Goal: Use online tool/utility: Utilize a website feature to perform a specific function

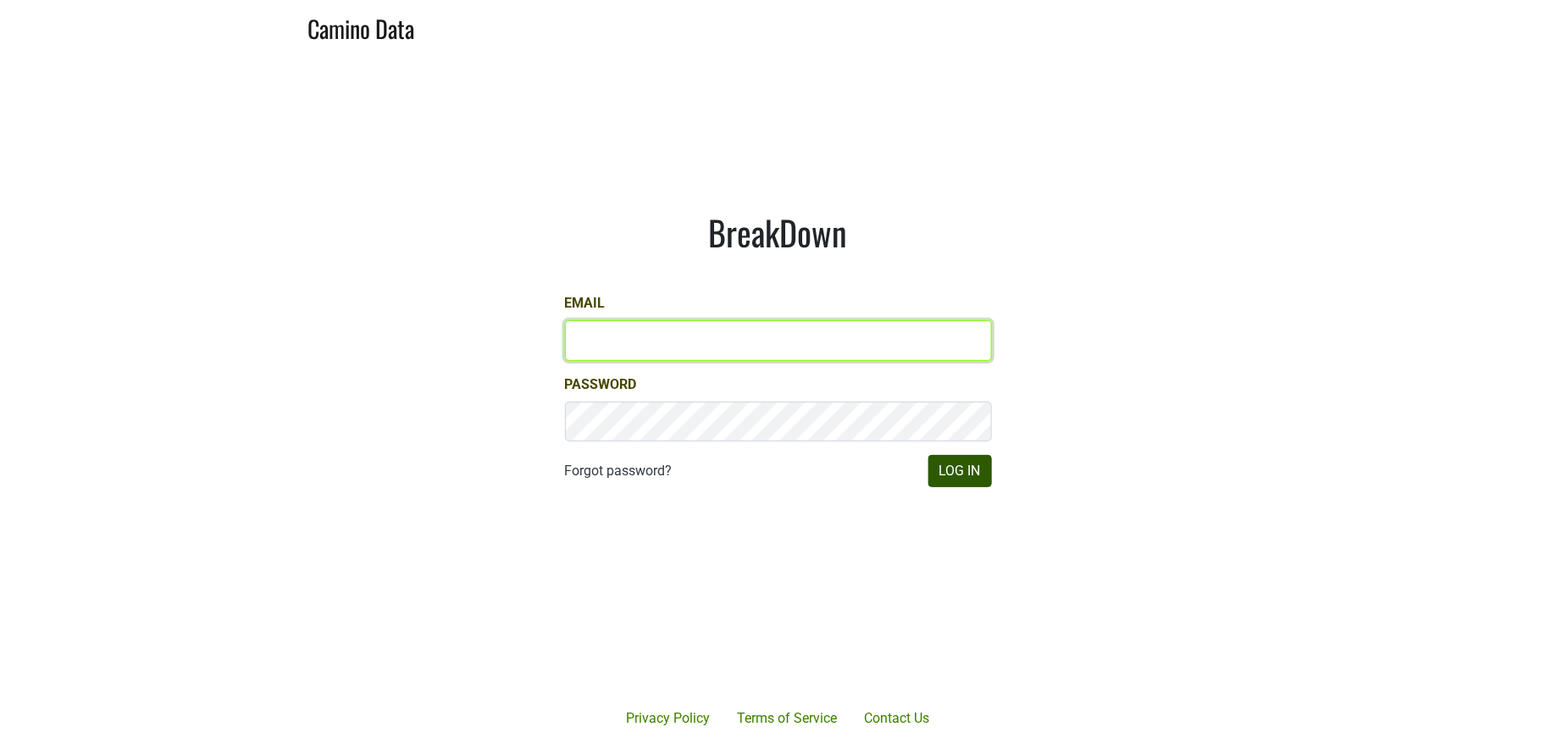
type input "[PERSON_NAME][EMAIL_ADDRESS][DOMAIN_NAME]"
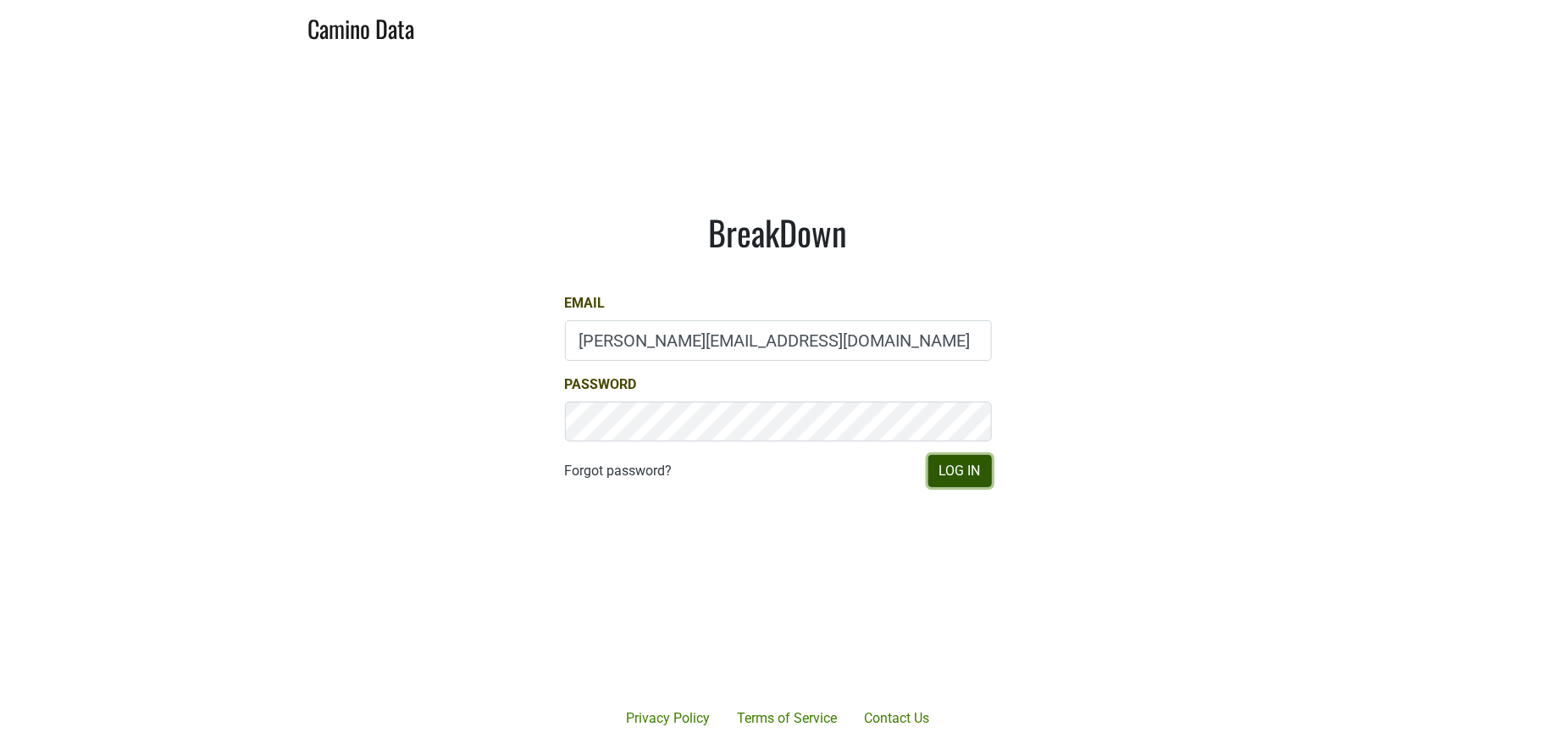
click at [954, 473] on button "Log In" at bounding box center [961, 471] width 64 height 32
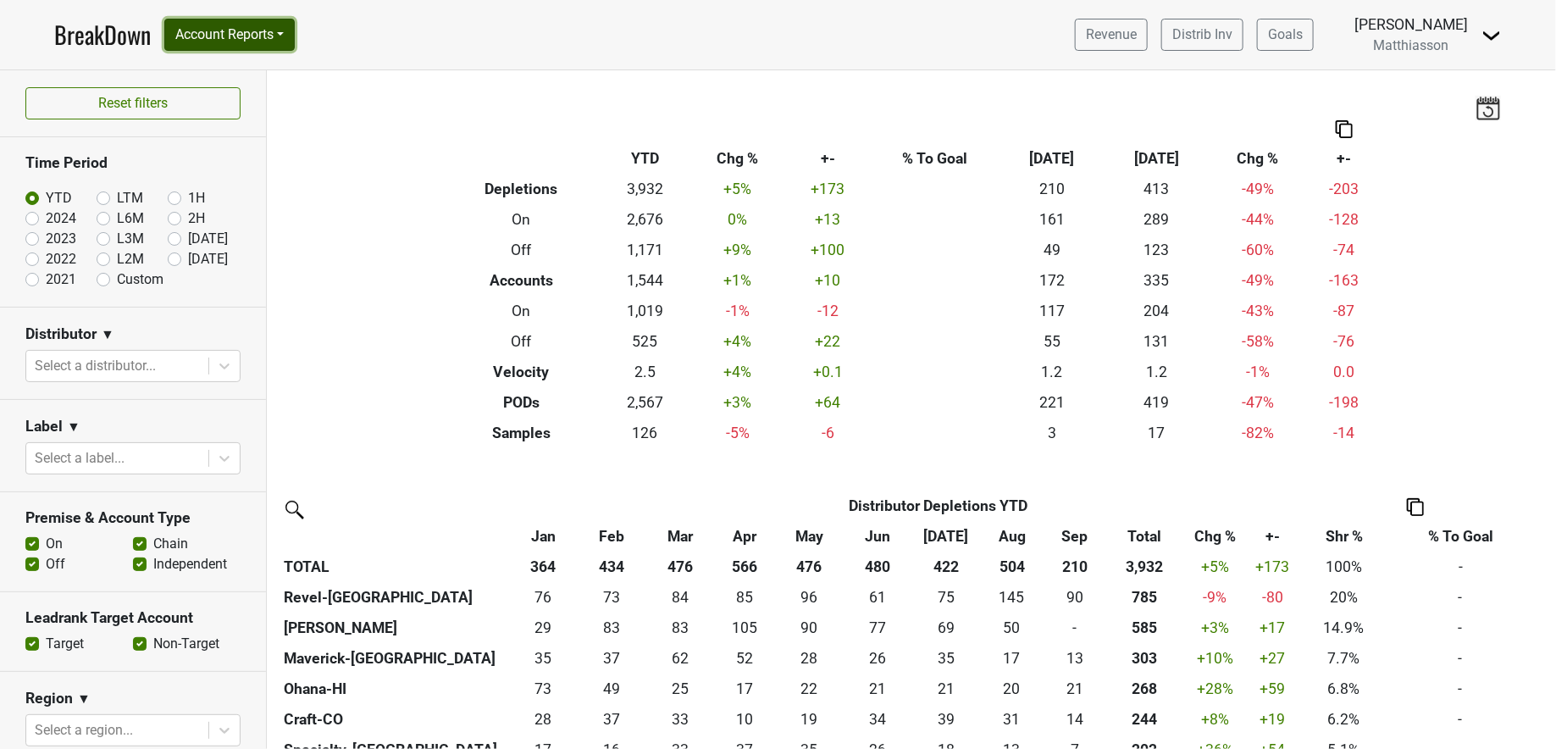
click at [225, 31] on button "Account Reports" at bounding box center [229, 35] width 130 height 32
click at [220, 66] on link "SuperRanker" at bounding box center [240, 73] width 150 height 27
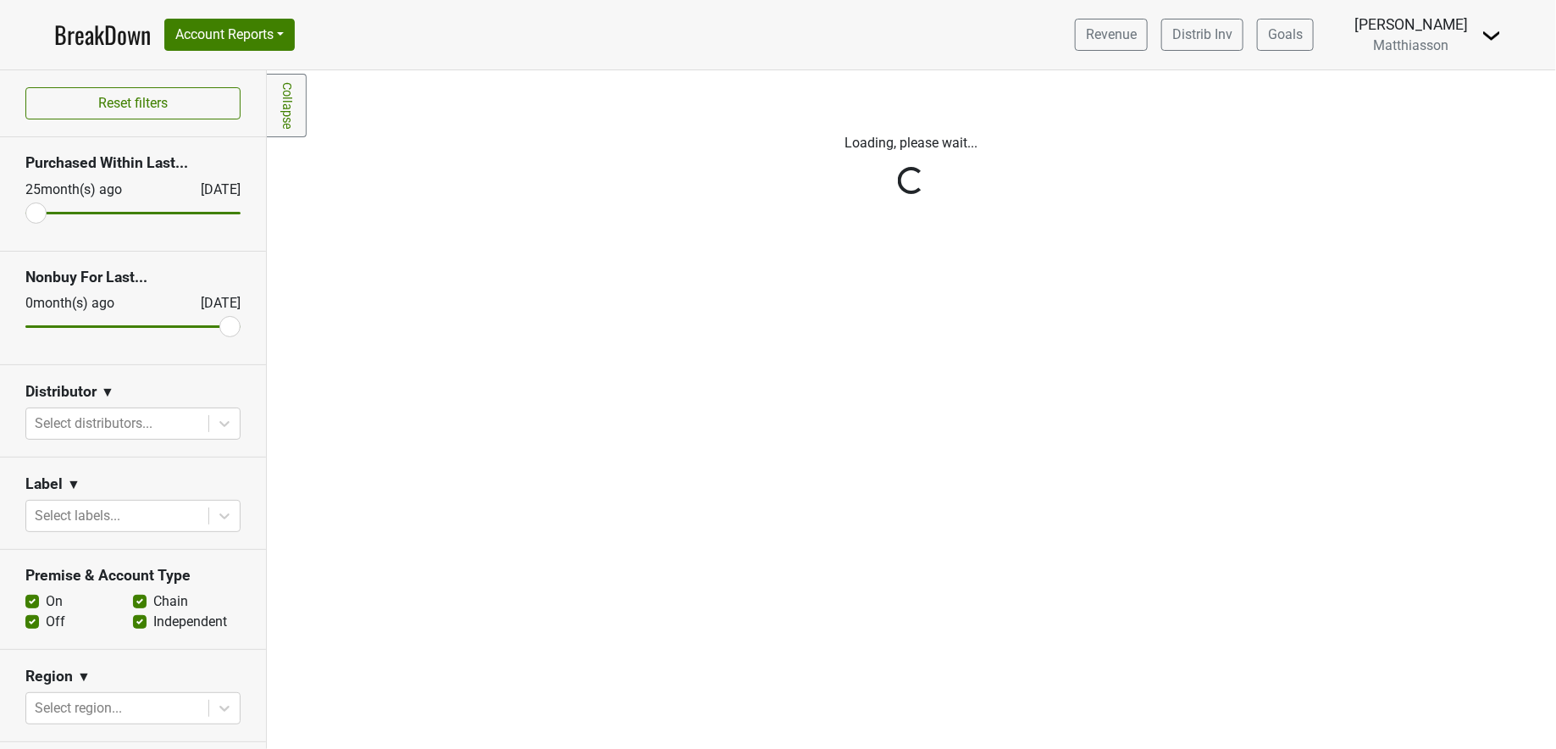
click at [156, 427] on div at bounding box center [117, 424] width 165 height 24
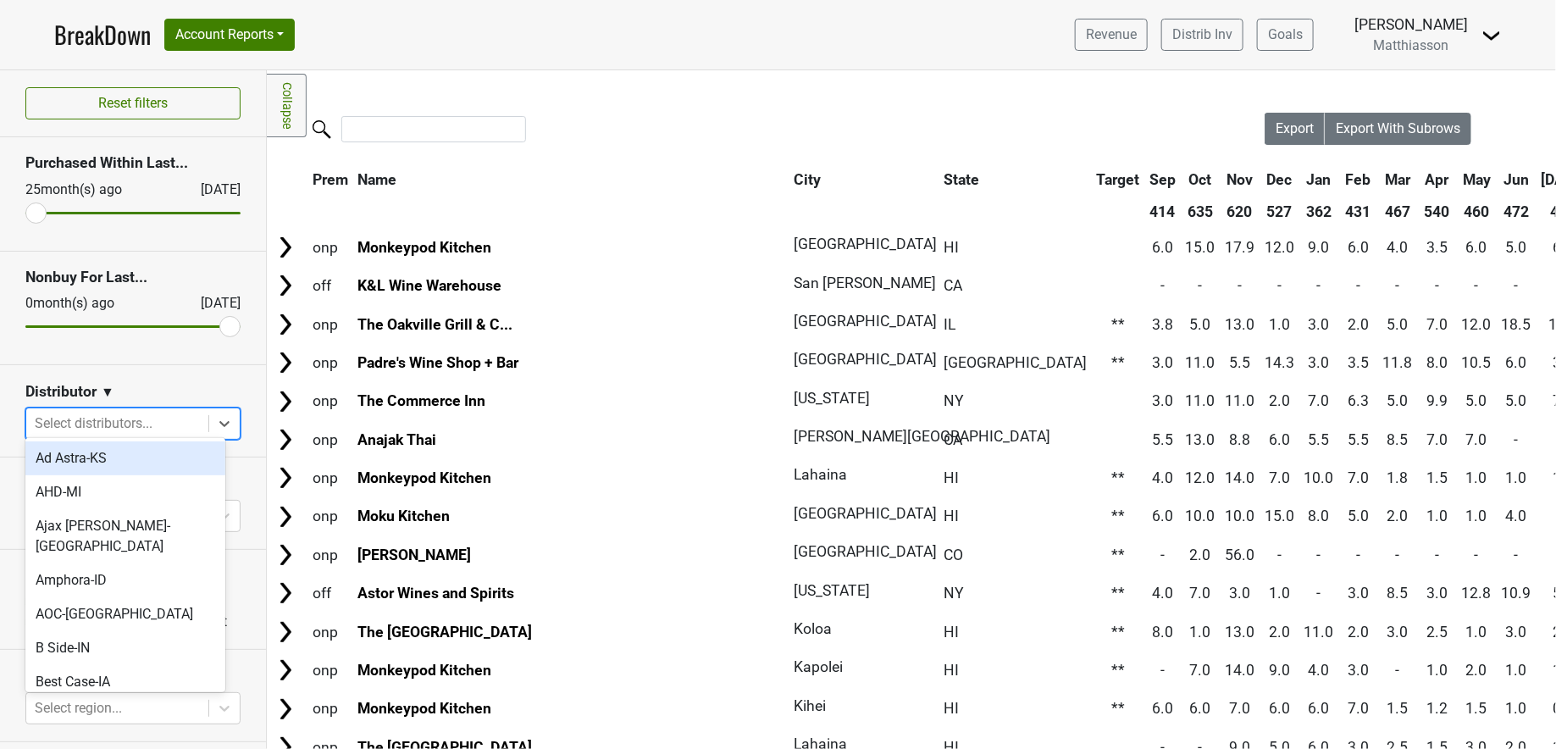
scroll to position [6, 0]
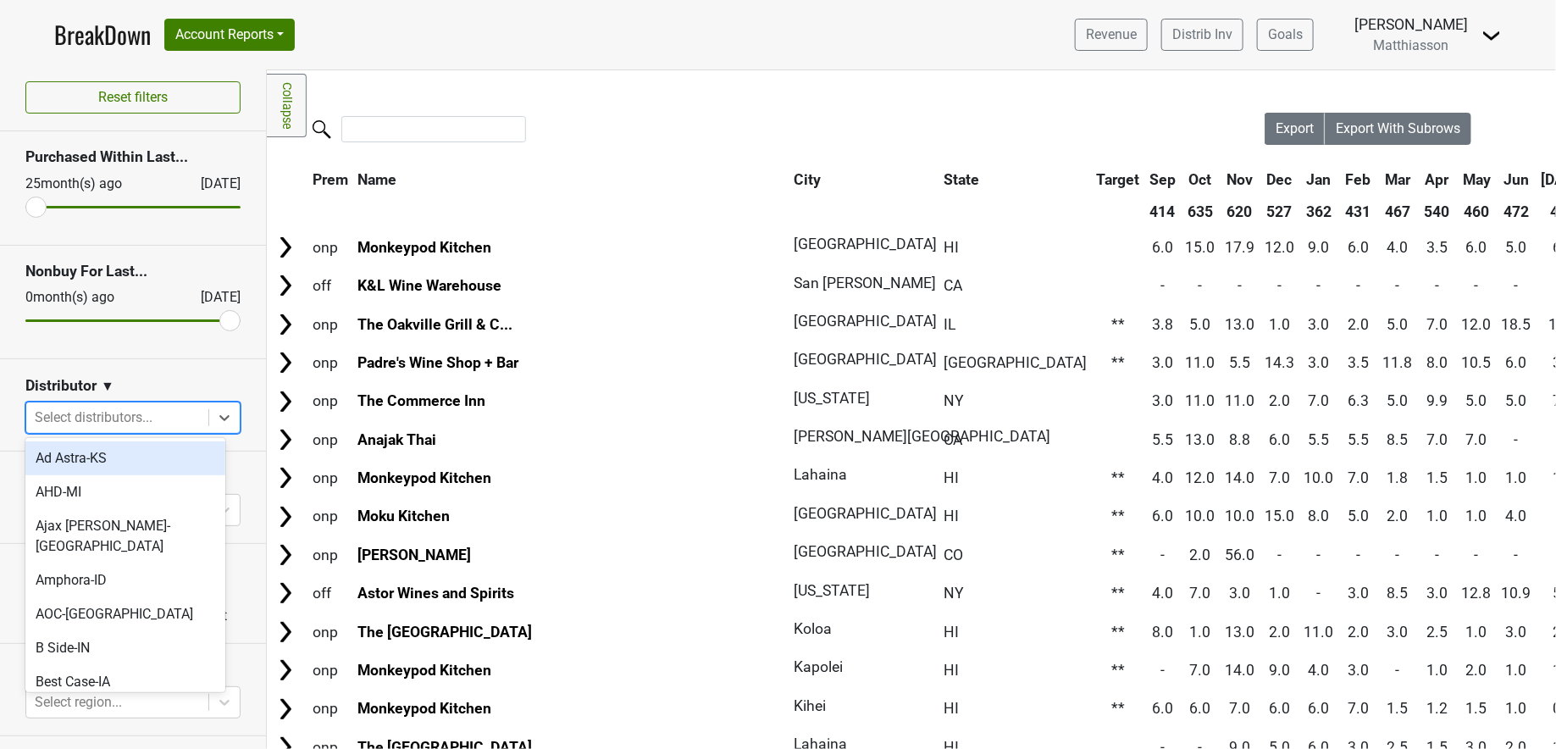
click at [138, 411] on div at bounding box center [117, 418] width 165 height 24
type input "mav"
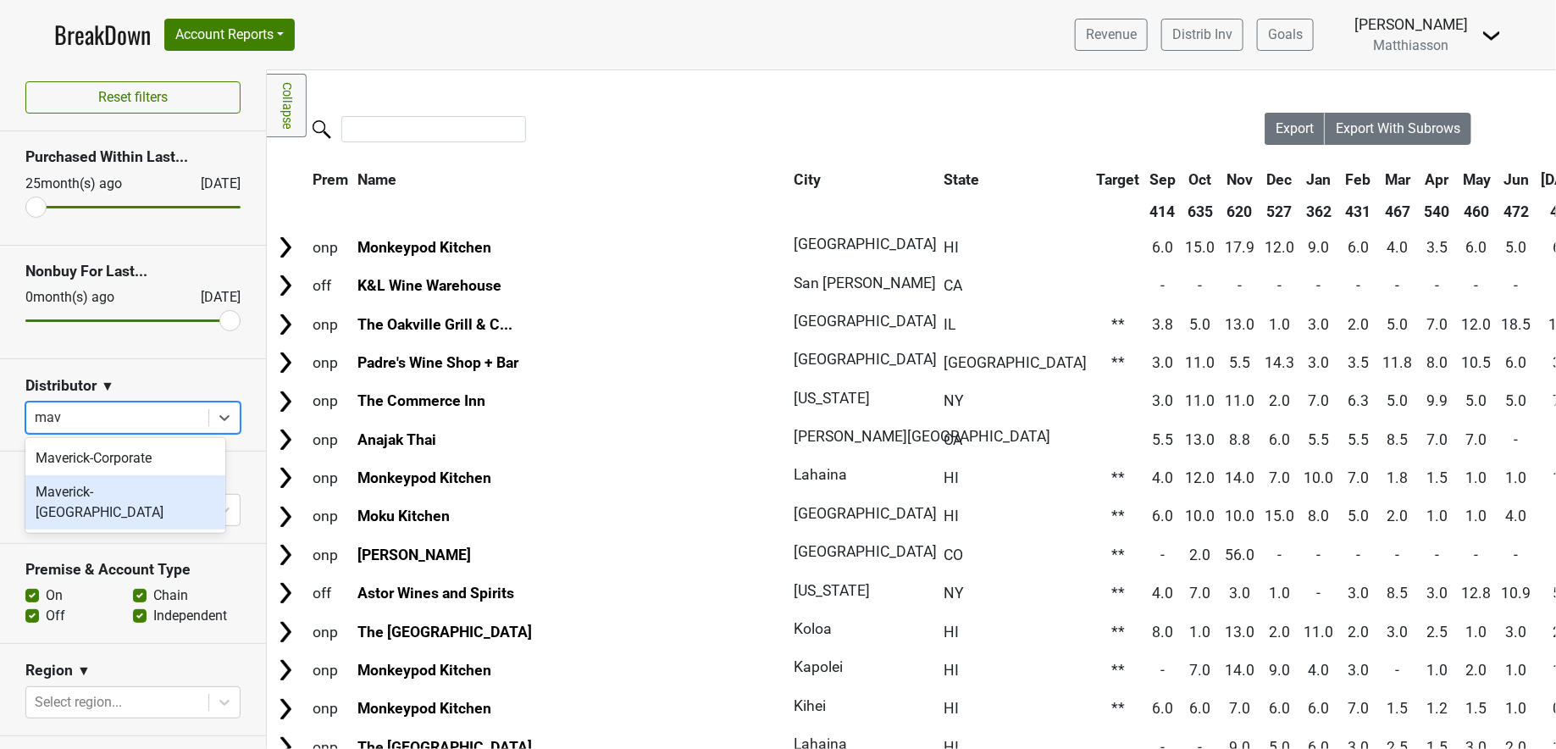
click at [88, 486] on div "Maverick-[GEOGRAPHIC_DATA]" at bounding box center [125, 502] width 200 height 54
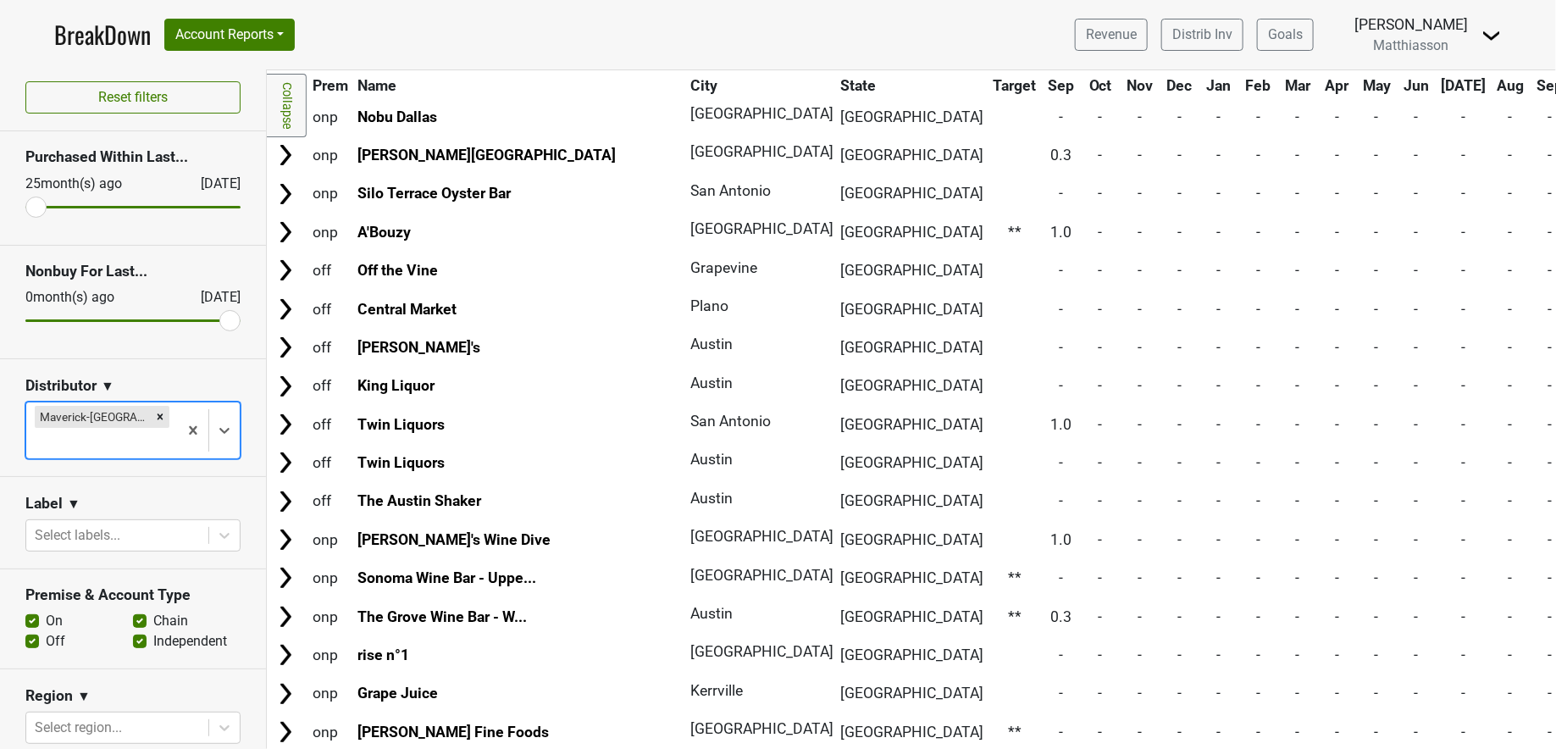
scroll to position [7287, 0]
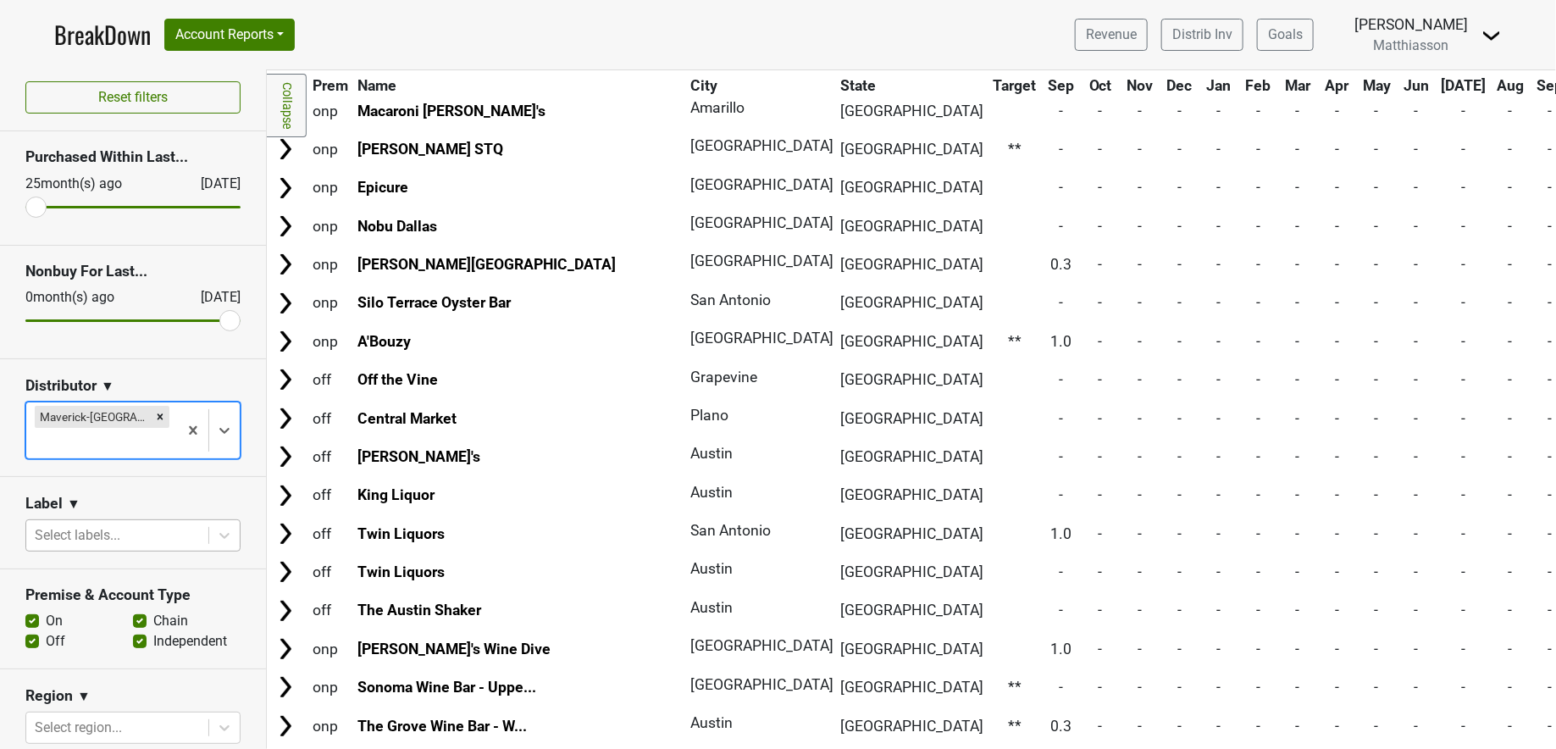
click at [118, 524] on div at bounding box center [117, 536] width 165 height 24
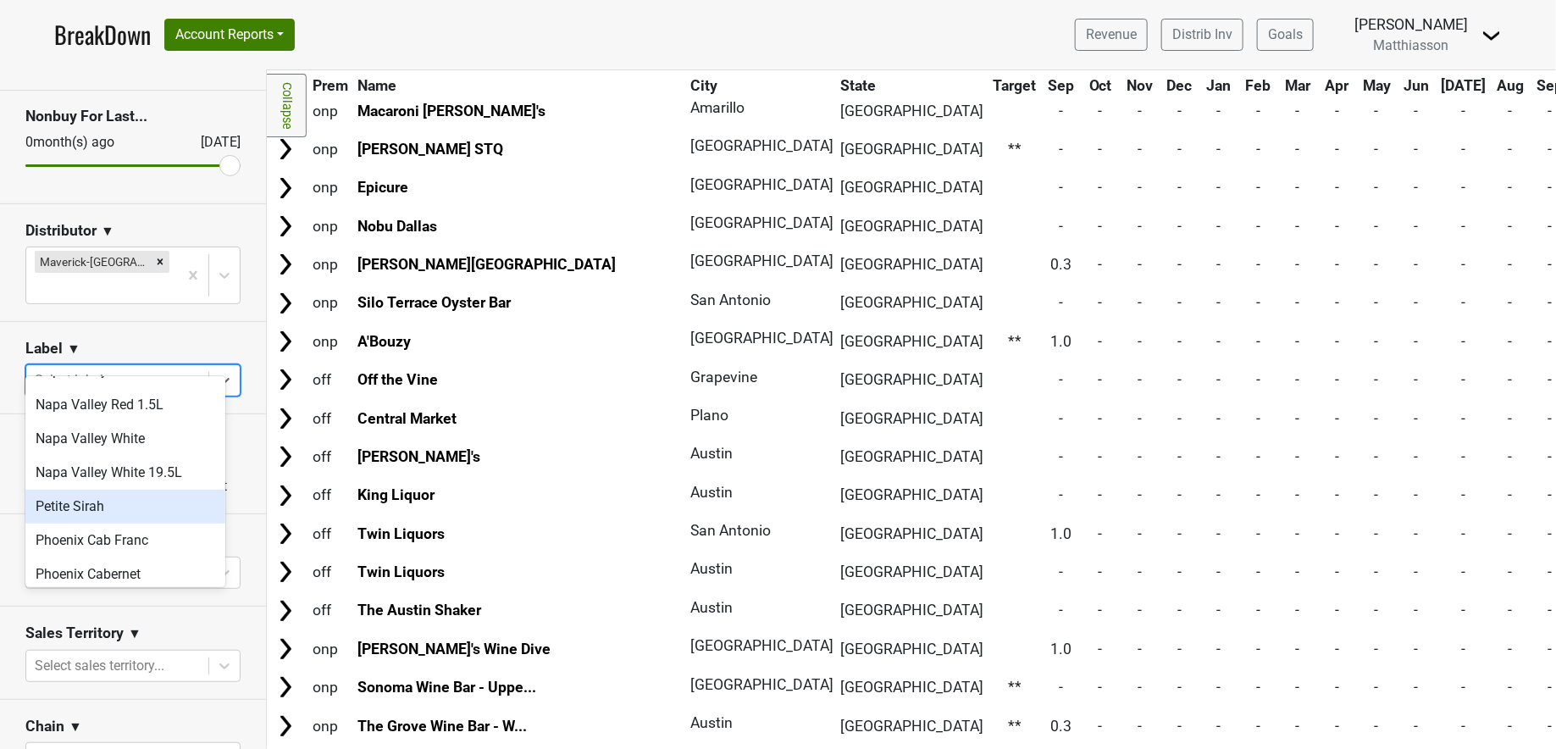
scroll to position [836, 0]
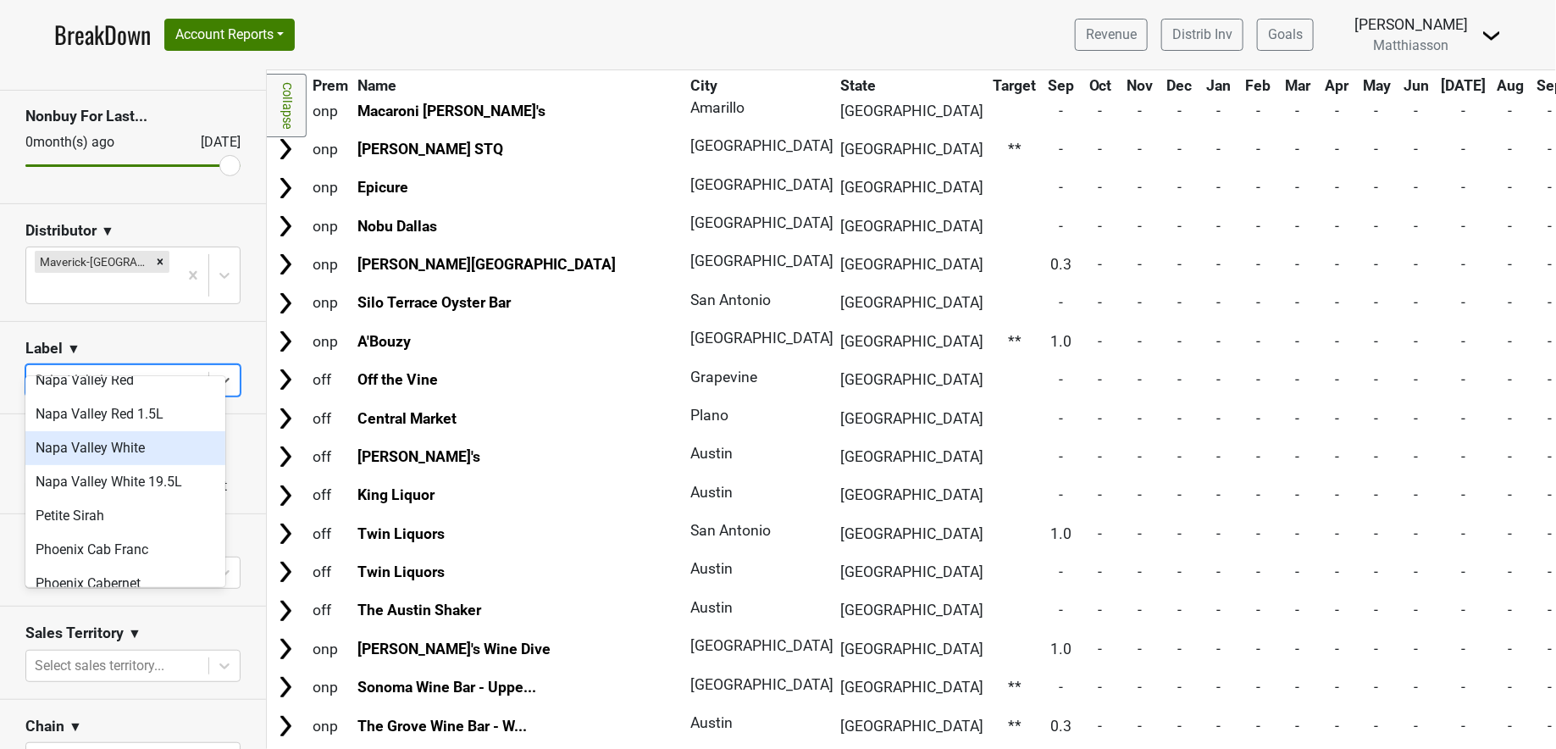
click at [119, 452] on div "Napa Valley White" at bounding box center [125, 448] width 200 height 34
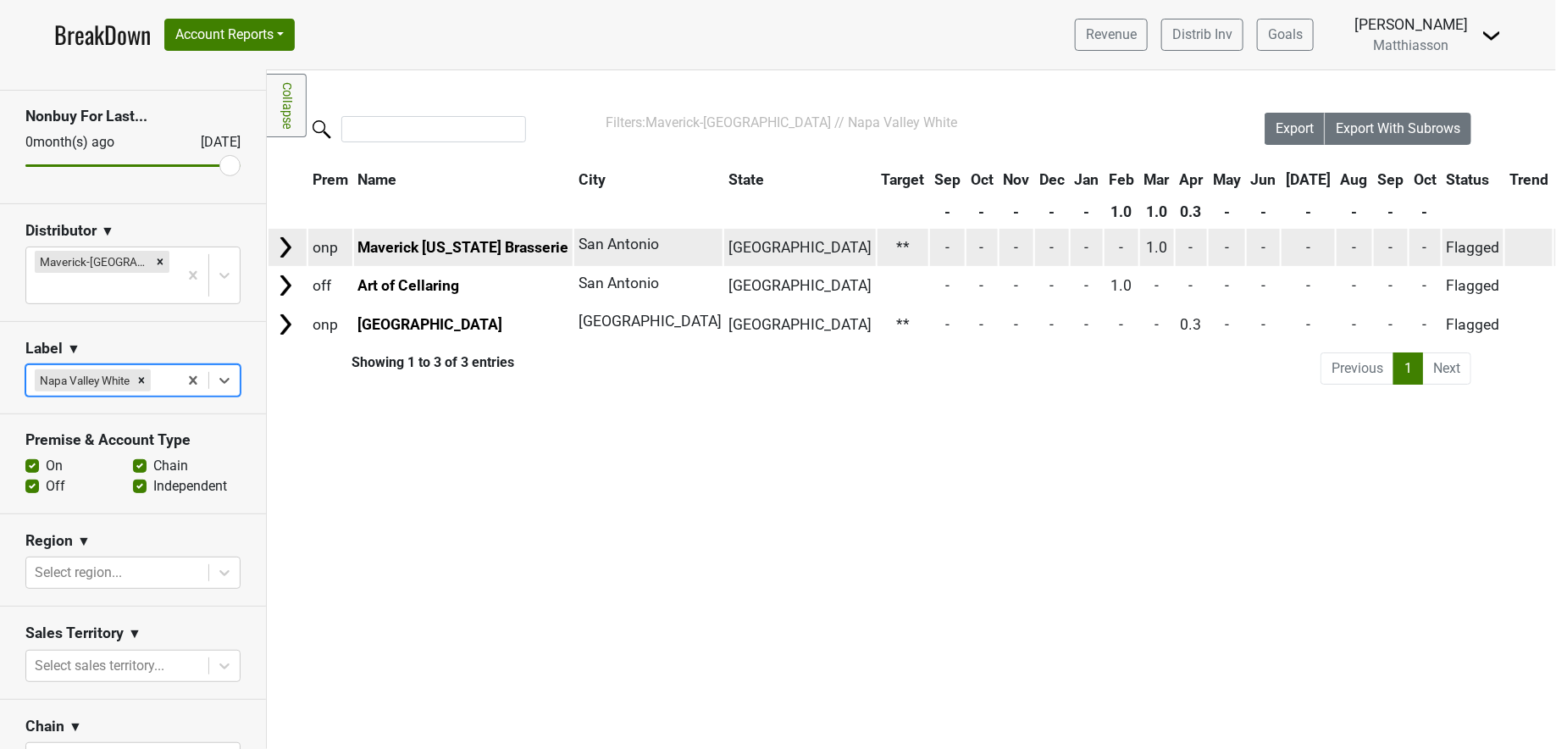
click at [288, 246] on img at bounding box center [285, 247] width 25 height 25
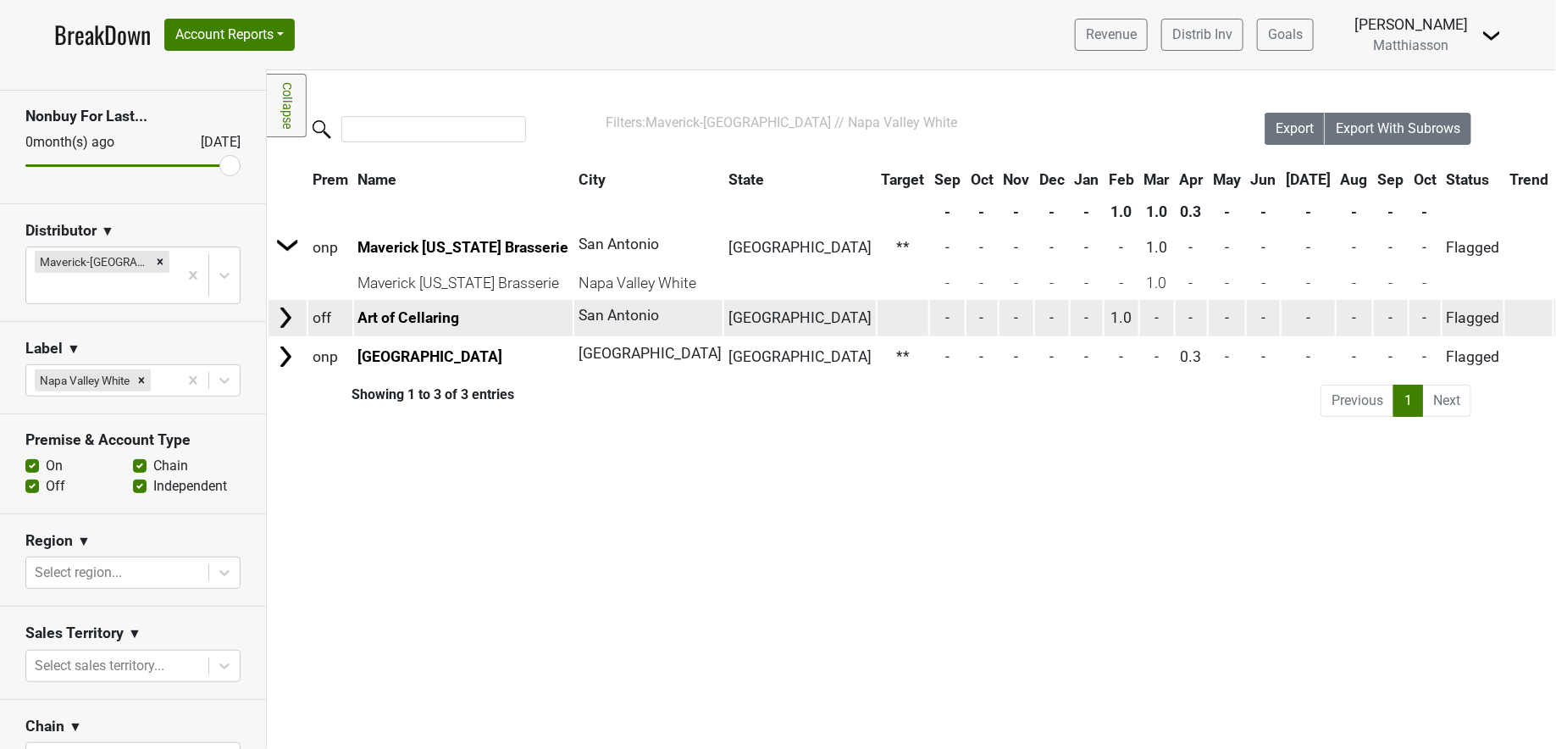
click at [286, 317] on img at bounding box center [285, 317] width 25 height 25
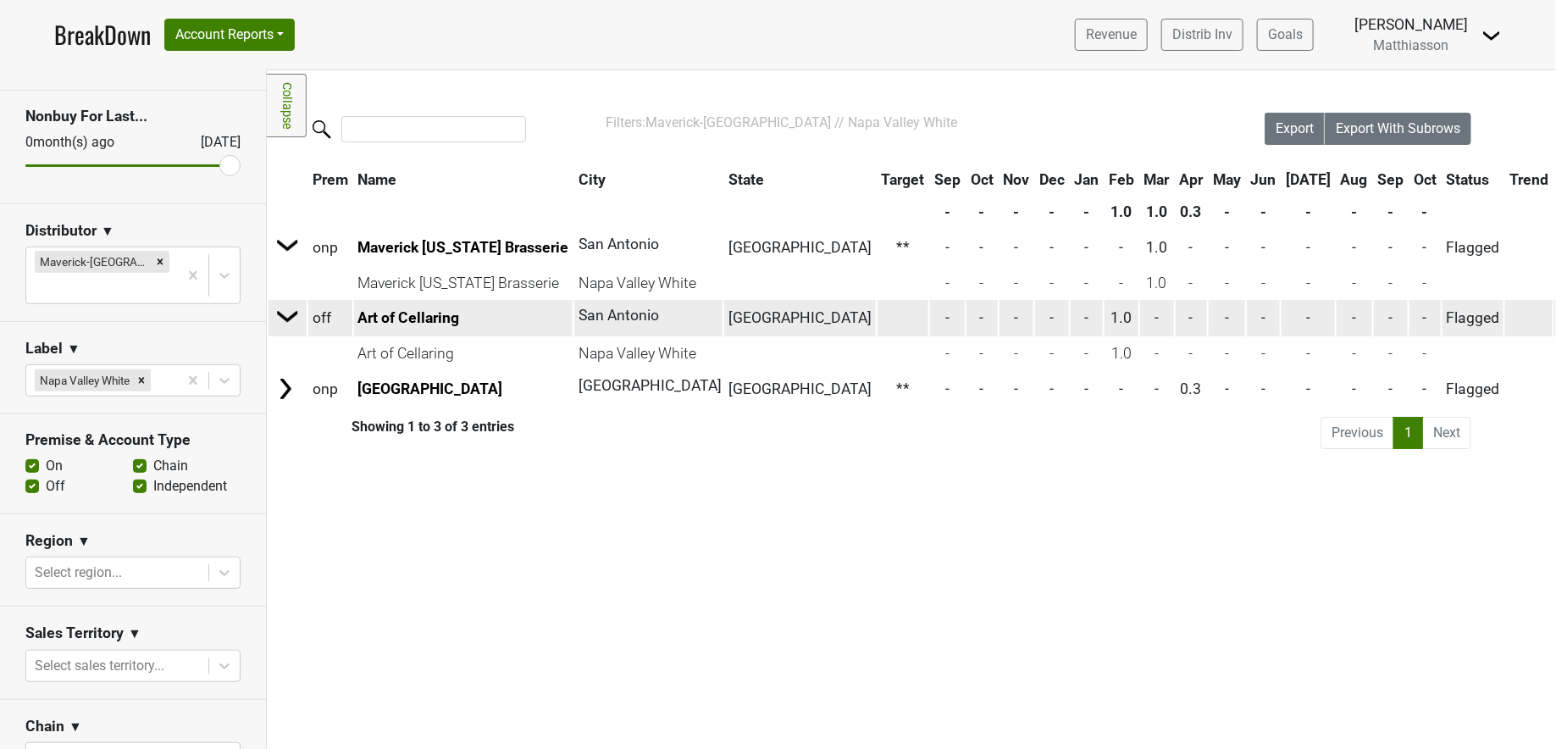
click at [286, 317] on img at bounding box center [287, 315] width 25 height 25
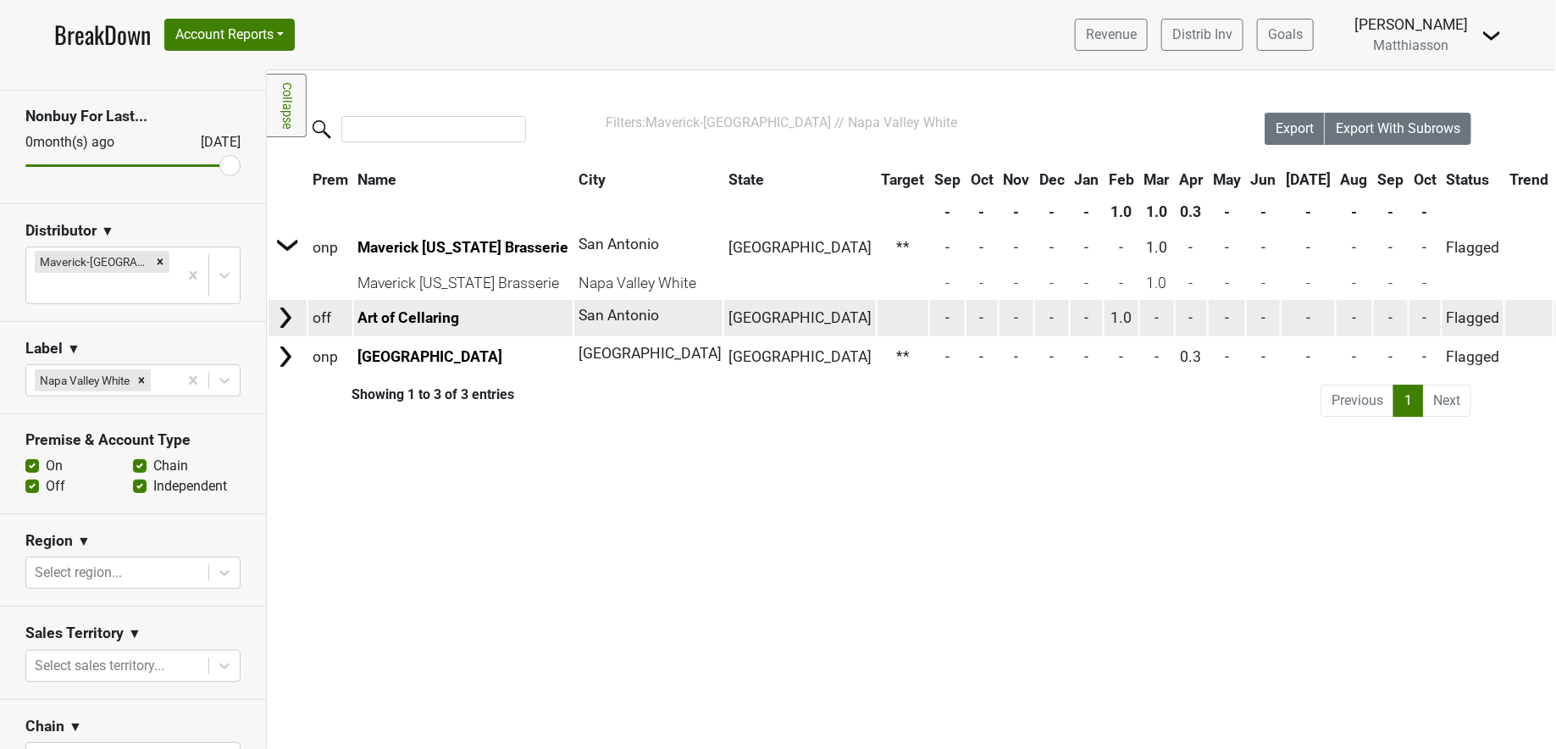
click at [286, 317] on img at bounding box center [285, 317] width 25 height 25
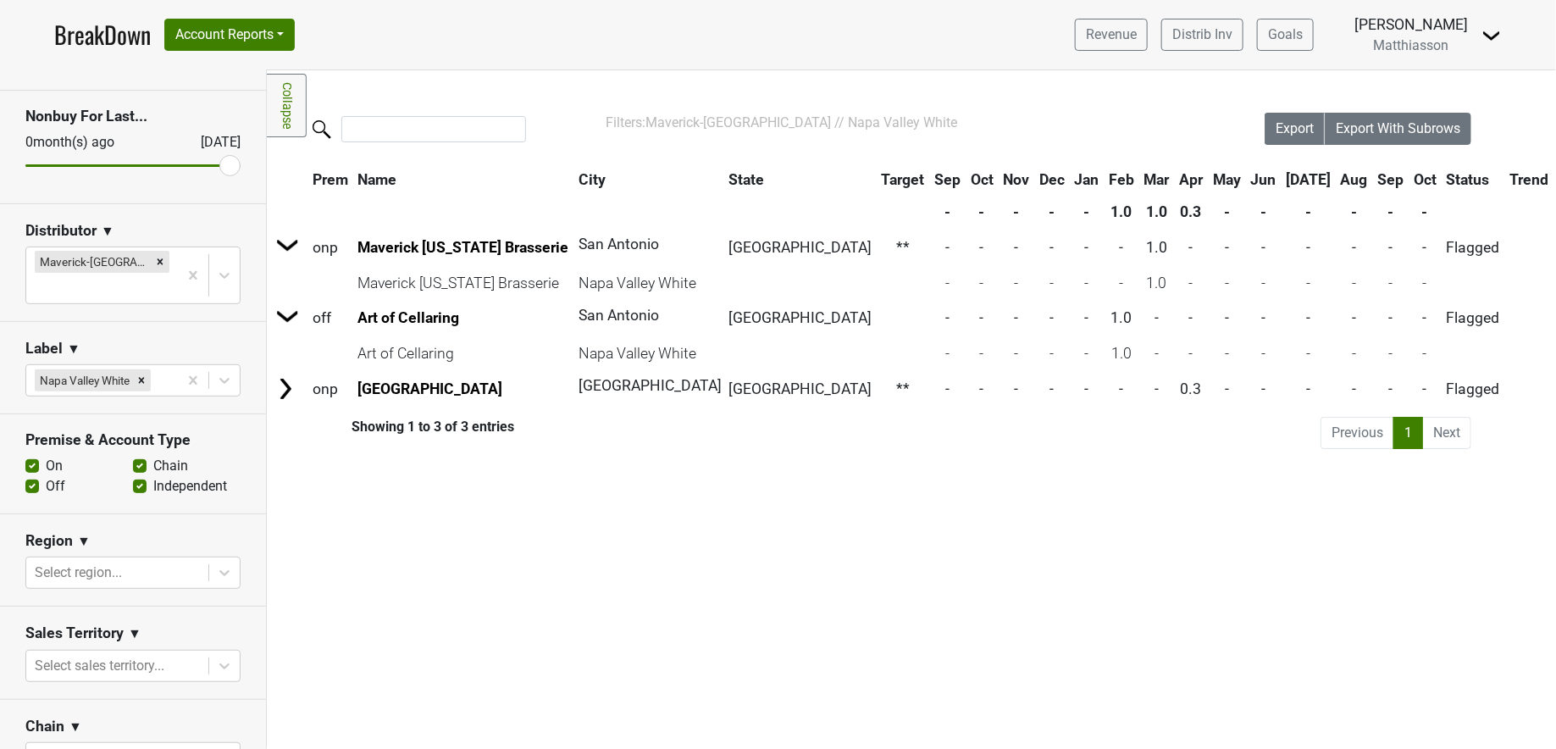
scroll to position [0, 641]
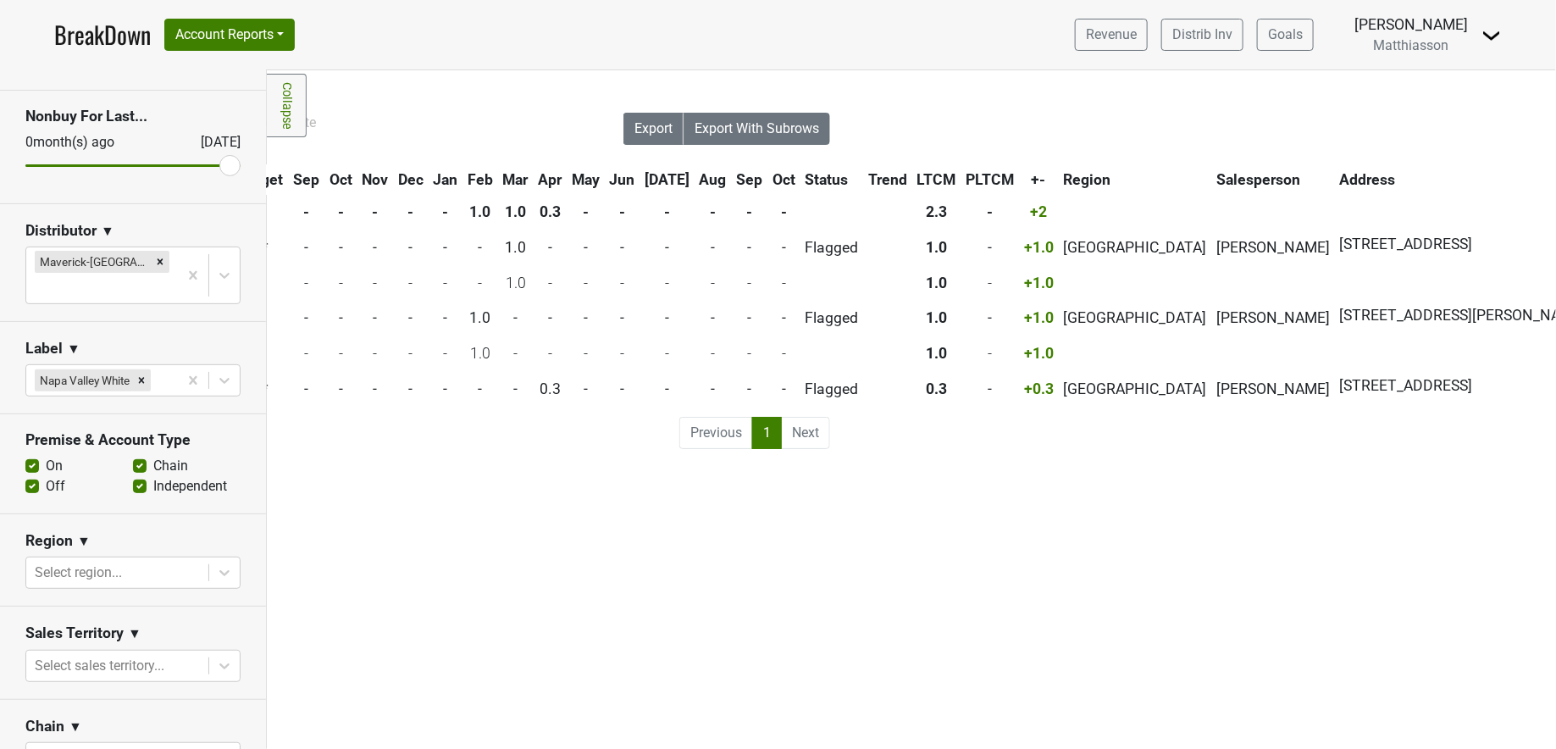
click at [451, 677] on div "Filters Collapse Loading, please wait... Please wait, your file is being downlo…" at bounding box center [912, 409] width 1290 height 679
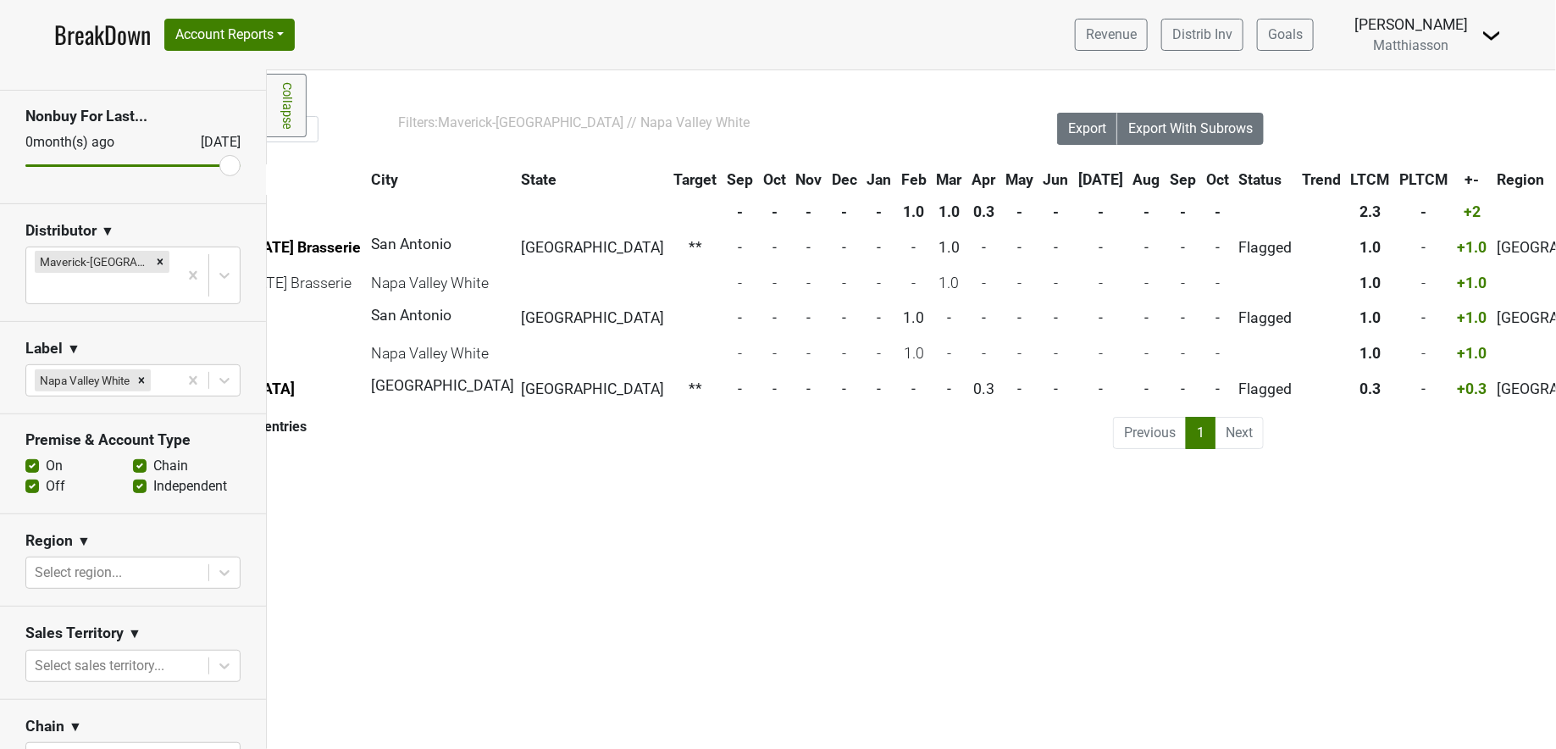
scroll to position [0, 0]
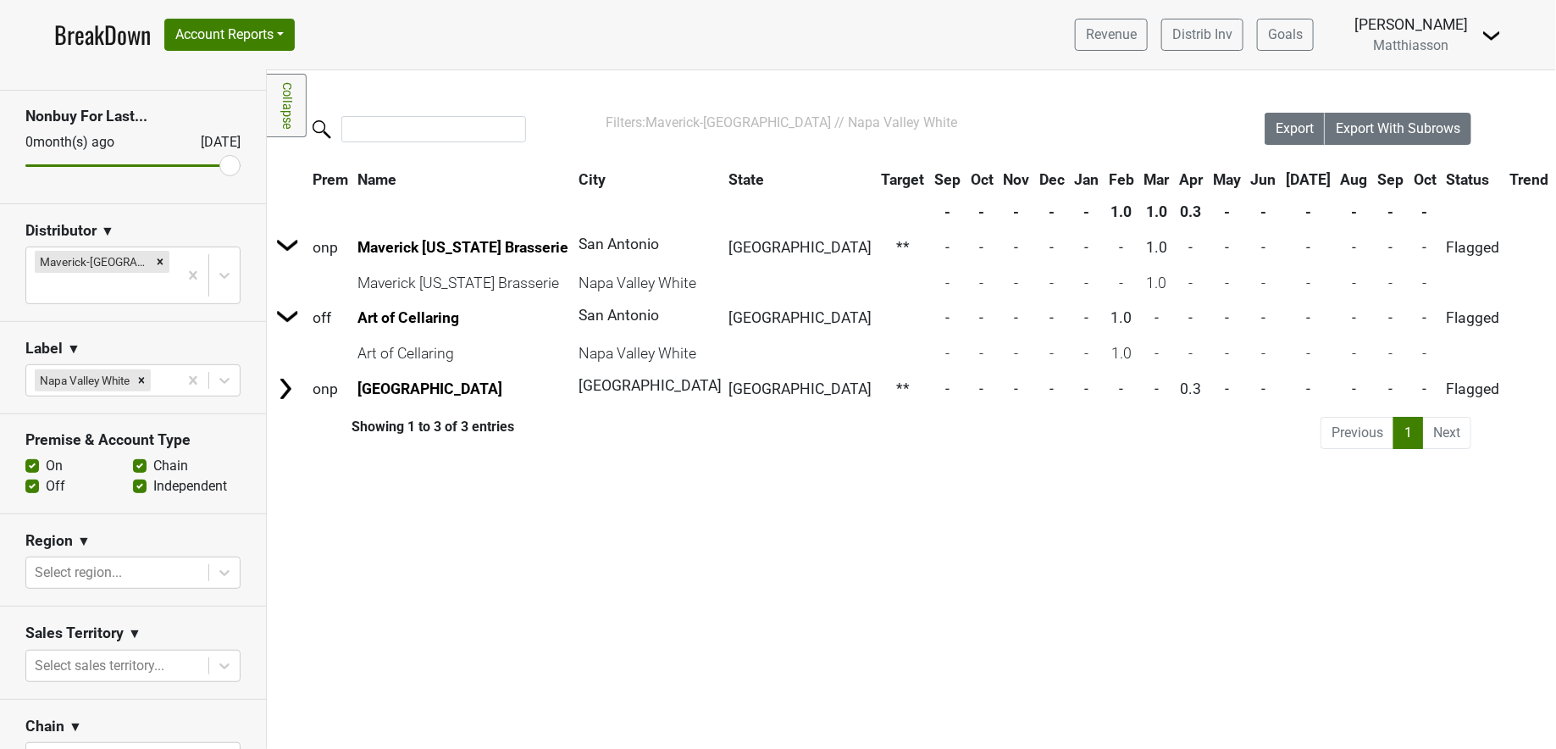
click at [451, 677] on div "Filters Collapse Loading, please wait... Please wait, your file is being downlo…" at bounding box center [912, 409] width 1290 height 679
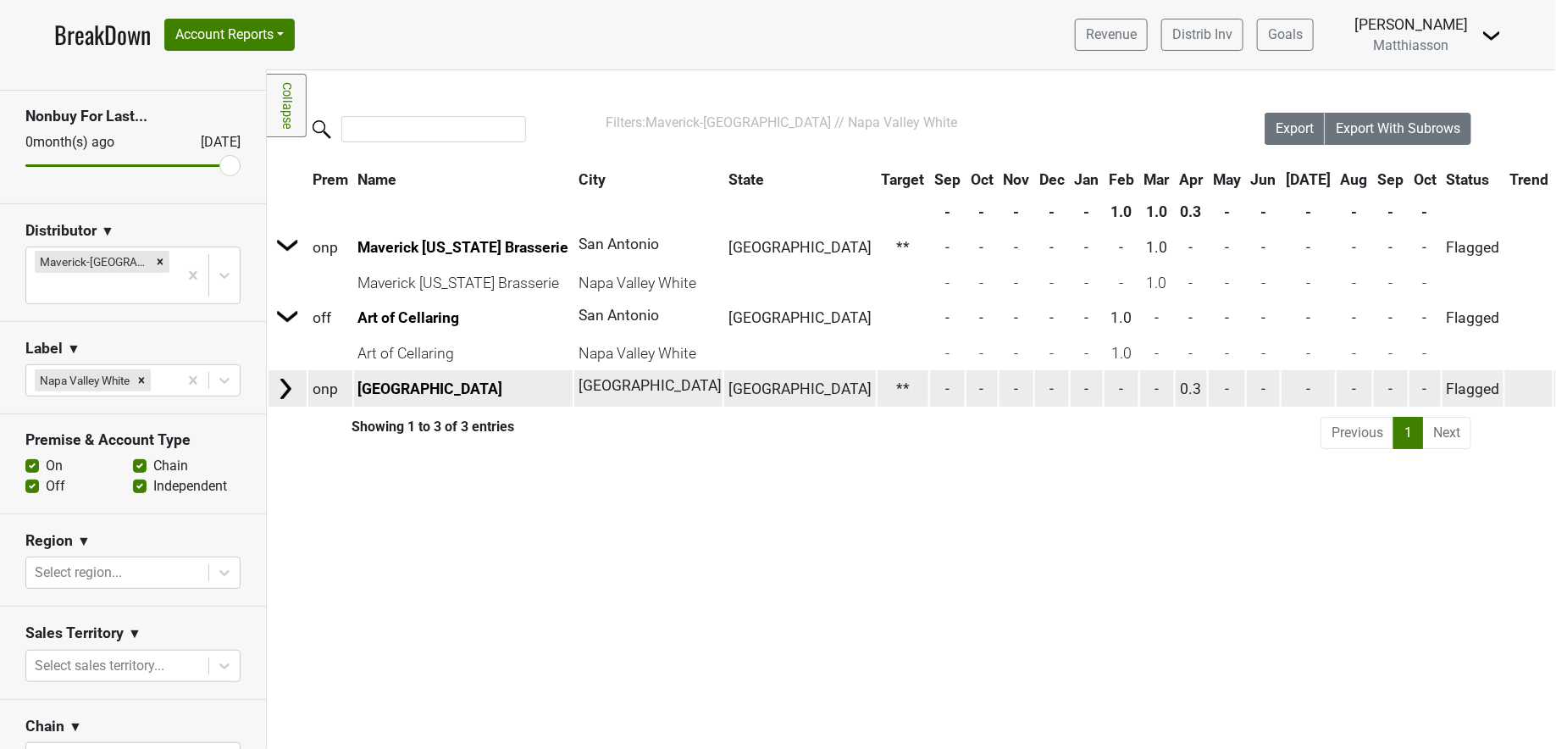
click at [289, 389] on img at bounding box center [285, 388] width 25 height 25
